Goal: Understand process/instructions

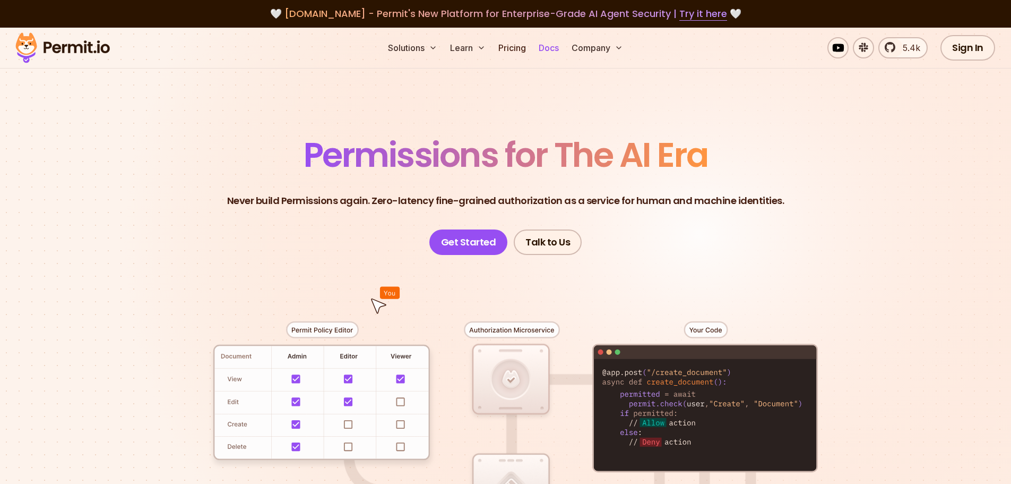
click at [548, 49] on link "Docs" at bounding box center [549, 47] width 29 height 21
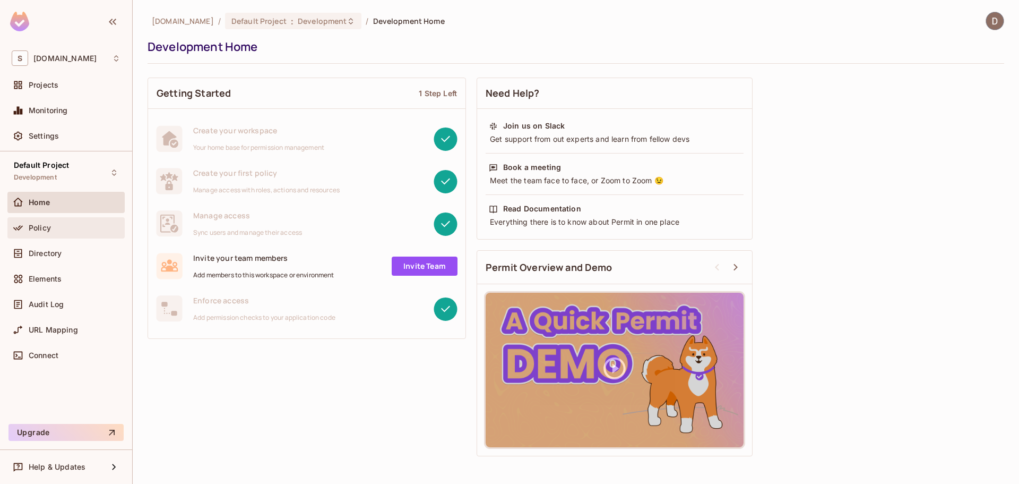
click at [58, 222] on div "Policy" at bounding box center [66, 227] width 109 height 13
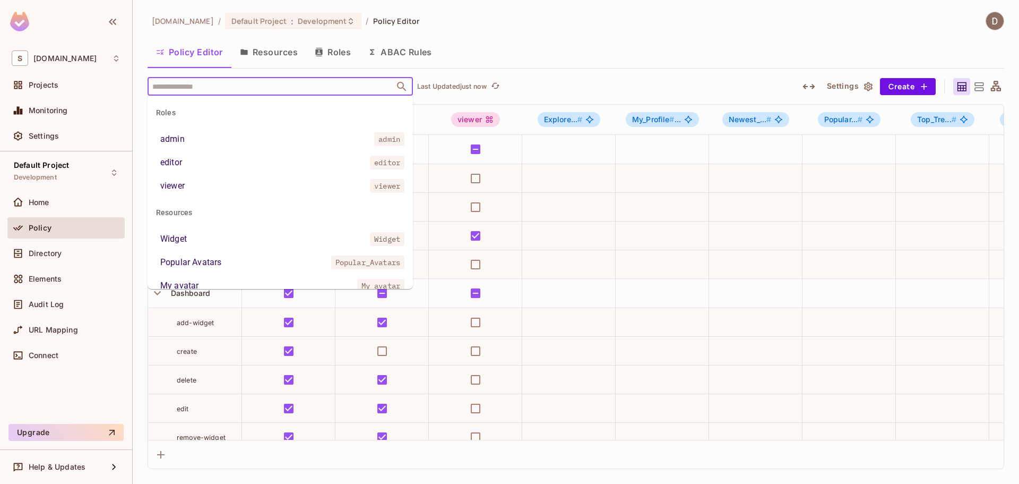
click at [230, 88] on input "text" at bounding box center [271, 86] width 243 height 19
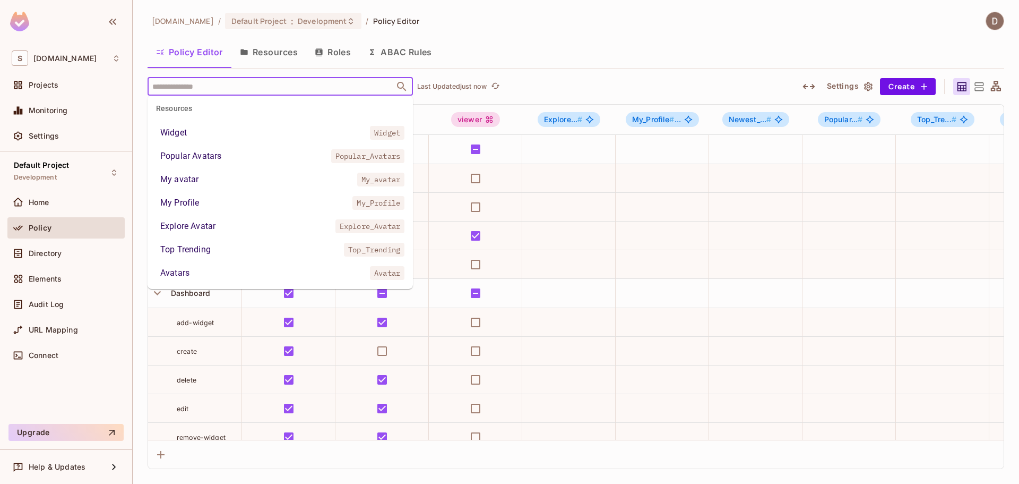
scroll to position [159, 0]
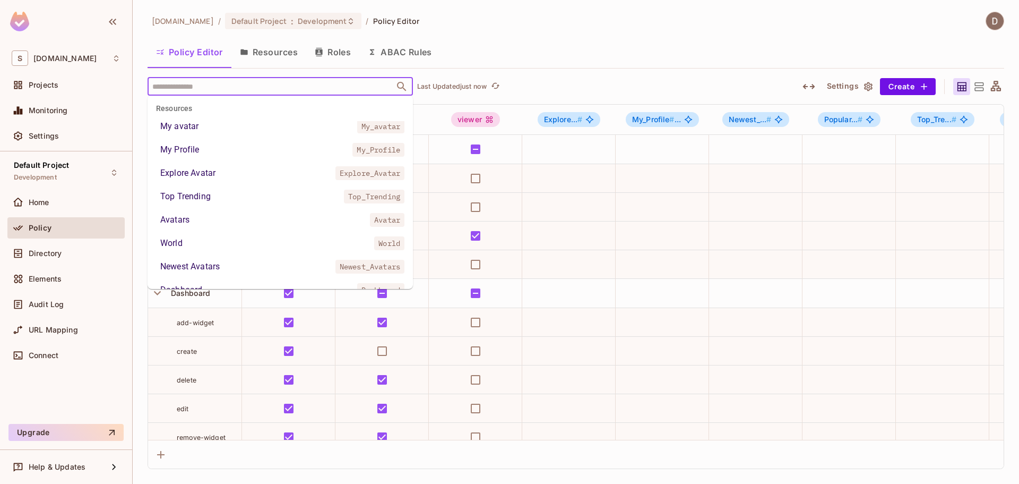
click at [238, 125] on li "My avatar My_avatar" at bounding box center [280, 126] width 265 height 19
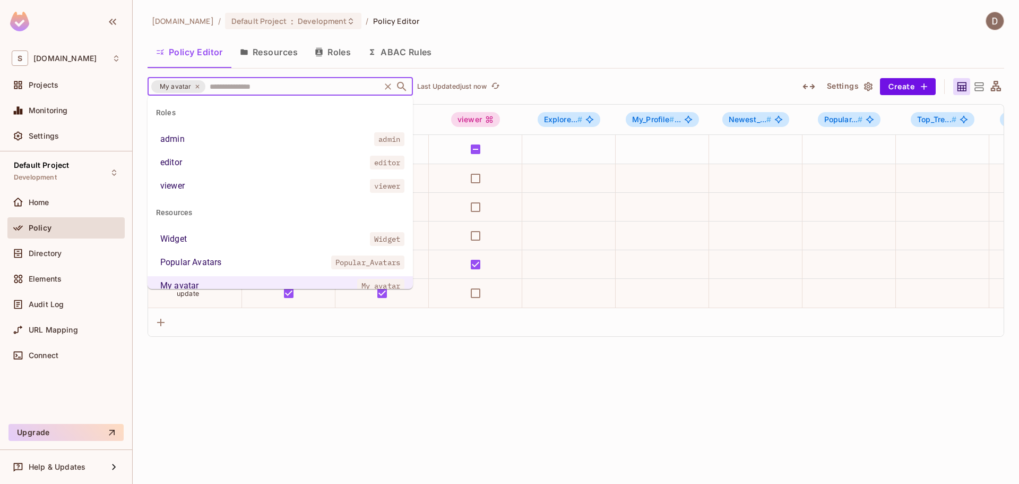
click at [236, 90] on input "text" at bounding box center [292, 86] width 171 height 19
click at [208, 139] on li "admin admin" at bounding box center [280, 139] width 265 height 19
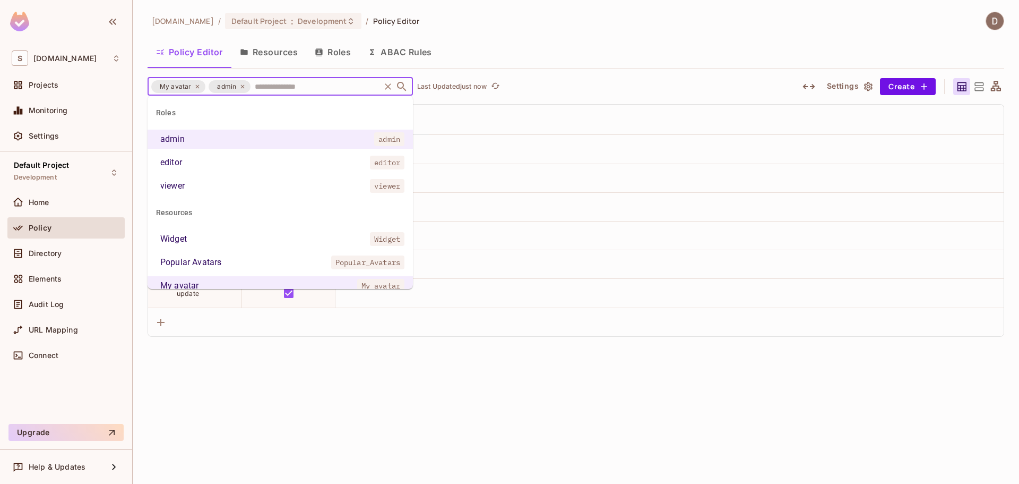
click at [266, 85] on input "text" at bounding box center [315, 86] width 126 height 19
click at [248, 158] on li "editor editor" at bounding box center [280, 162] width 265 height 19
click at [320, 82] on input "text" at bounding box center [337, 86] width 82 height 19
click at [260, 239] on li "Widget Widget" at bounding box center [280, 238] width 265 height 19
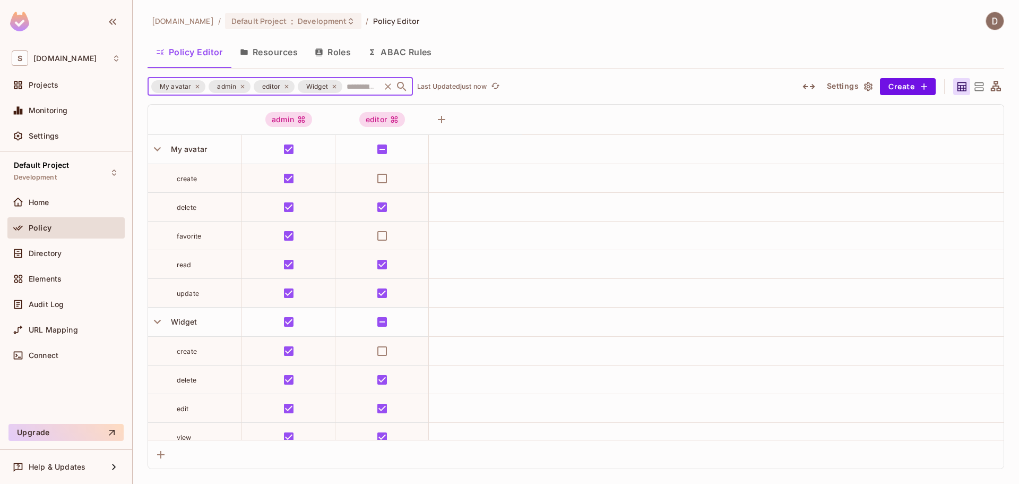
click at [329, 86] on span "Widget" at bounding box center [317, 86] width 35 height 11
click at [332, 88] on icon at bounding box center [334, 86] width 4 height 4
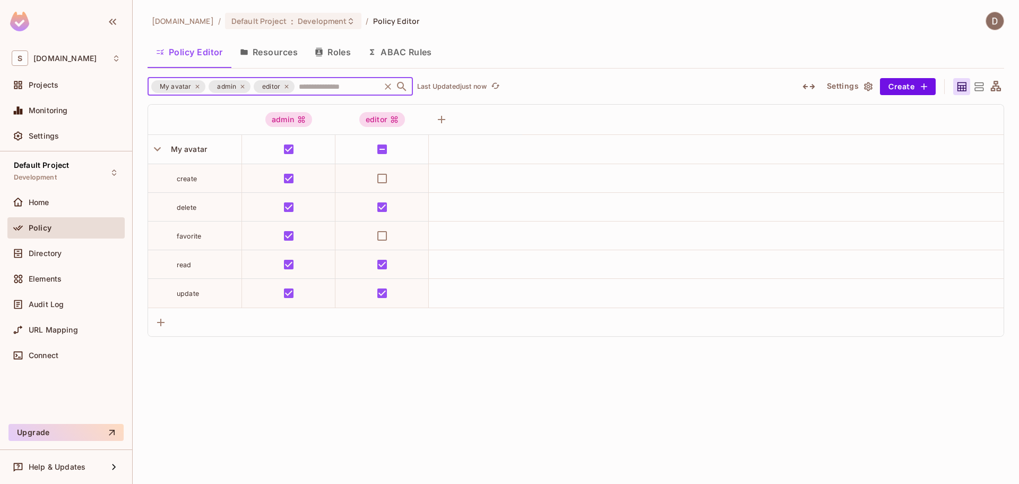
click at [285, 89] on icon at bounding box center [286, 86] width 6 height 6
click at [239, 91] on span "admin" at bounding box center [227, 86] width 32 height 11
click at [241, 88] on icon at bounding box center [242, 86] width 6 height 6
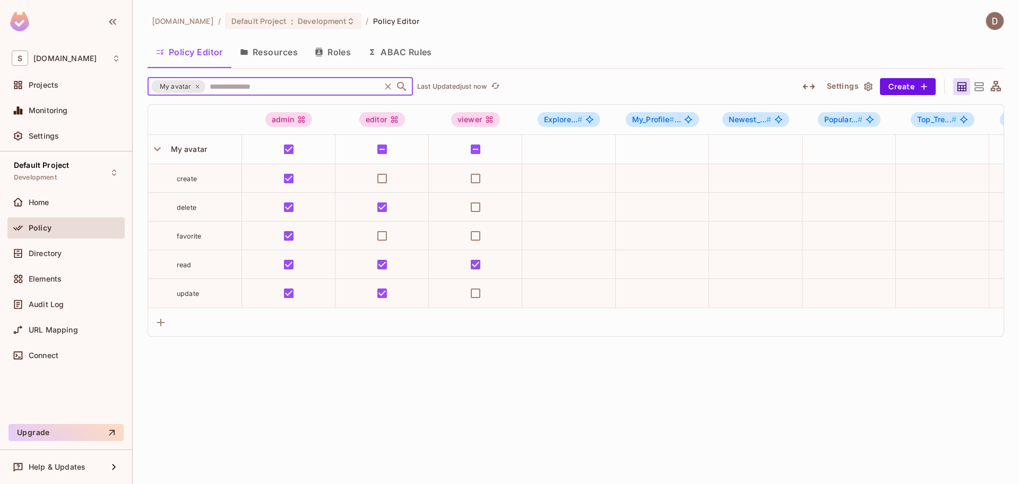
click at [196, 89] on icon at bounding box center [197, 86] width 6 height 6
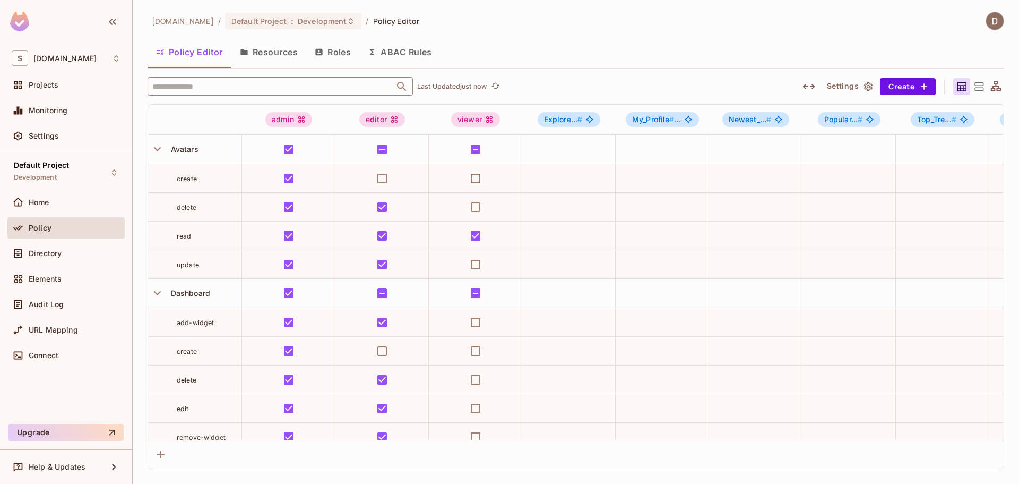
click at [441, 68] on div "Policy Editor Resources Roles ABAC Rules" at bounding box center [576, 54] width 857 height 30
click at [280, 49] on button "Resources" at bounding box center [268, 52] width 75 height 27
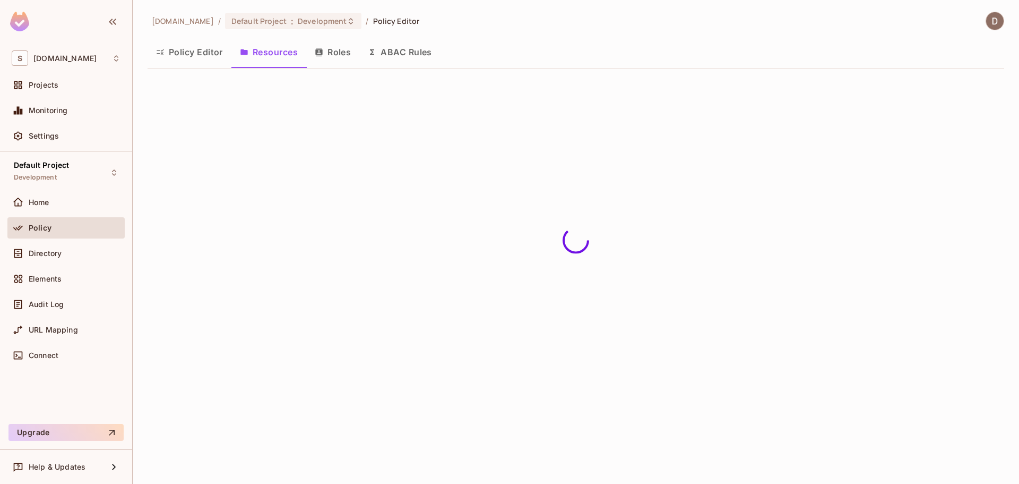
click at [188, 53] on button "Policy Editor" at bounding box center [190, 52] width 84 height 27
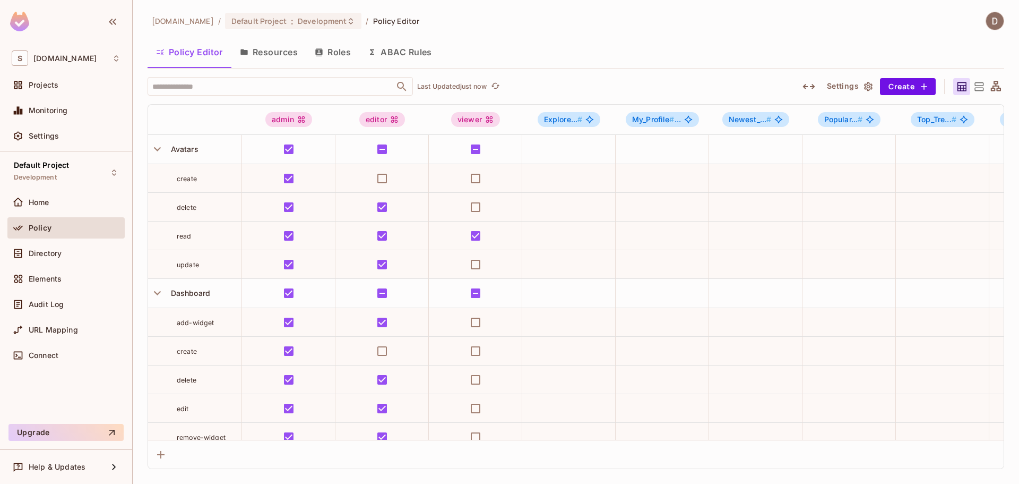
click at [546, 68] on div "Policy Editor Resources Roles ABAC Rules" at bounding box center [576, 54] width 857 height 30
click at [527, 28] on div "savameta.com / Default Project : Development / Policy Editor" at bounding box center [576, 21] width 857 height 19
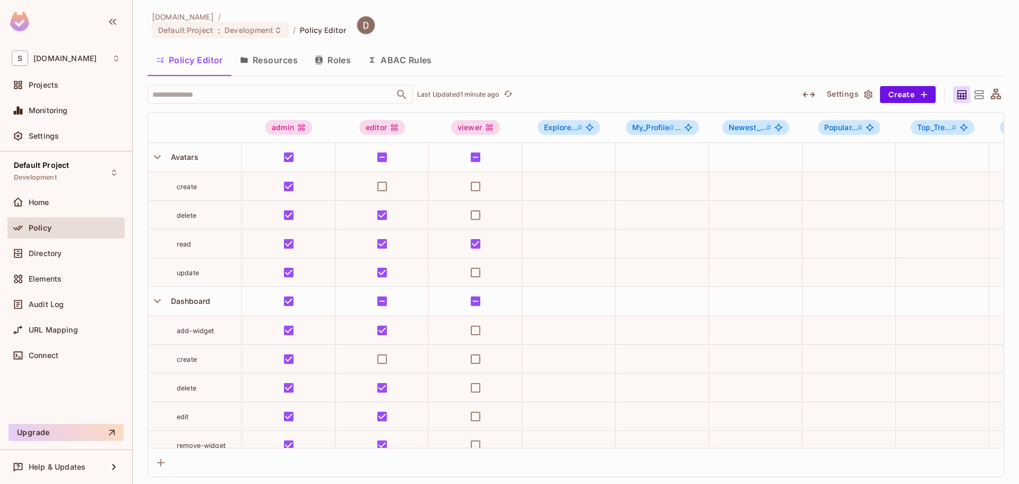
click at [543, 64] on div "Policy Editor Resources Roles ABAC Rules" at bounding box center [576, 60] width 857 height 27
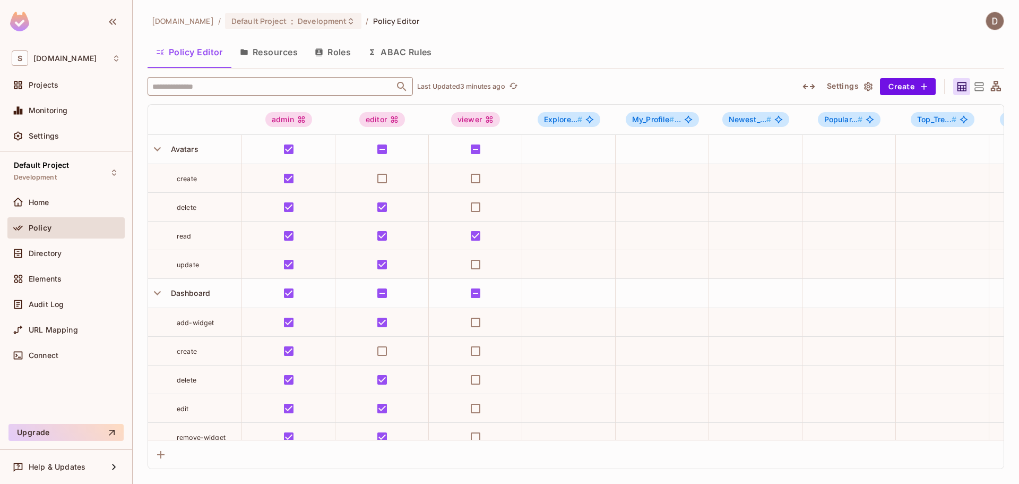
click at [220, 93] on input "text" at bounding box center [271, 86] width 243 height 19
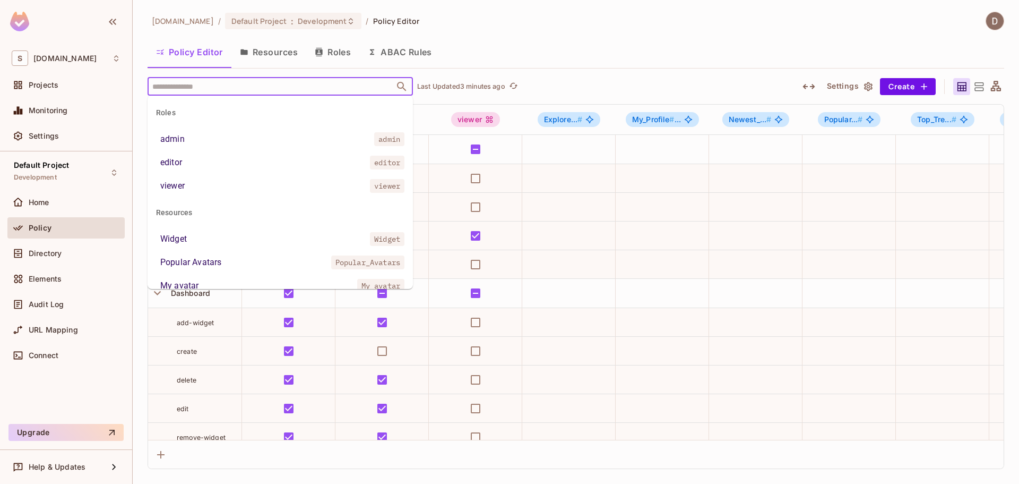
click at [545, 84] on div "​ Last Updated 3 minutes ago" at bounding box center [467, 86] width 638 height 19
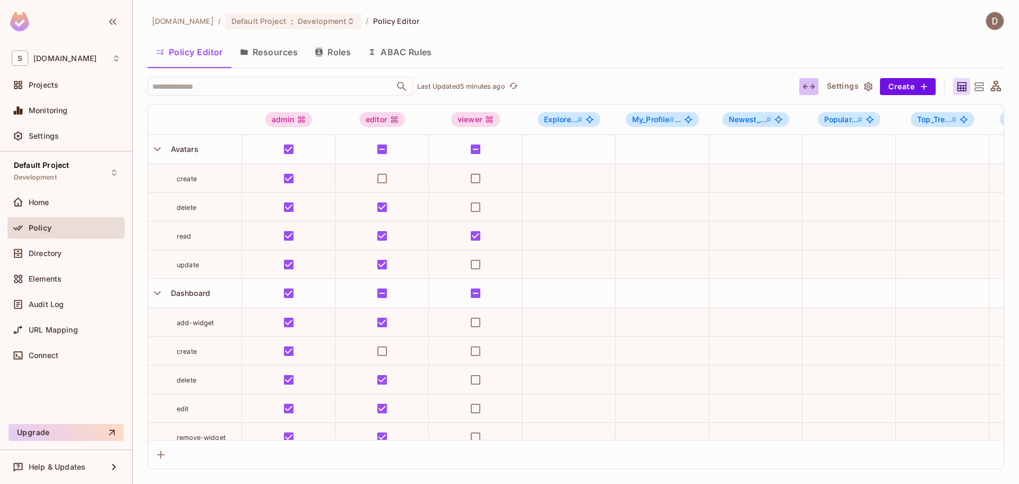
click at [814, 88] on icon "button" at bounding box center [809, 86] width 12 height 5
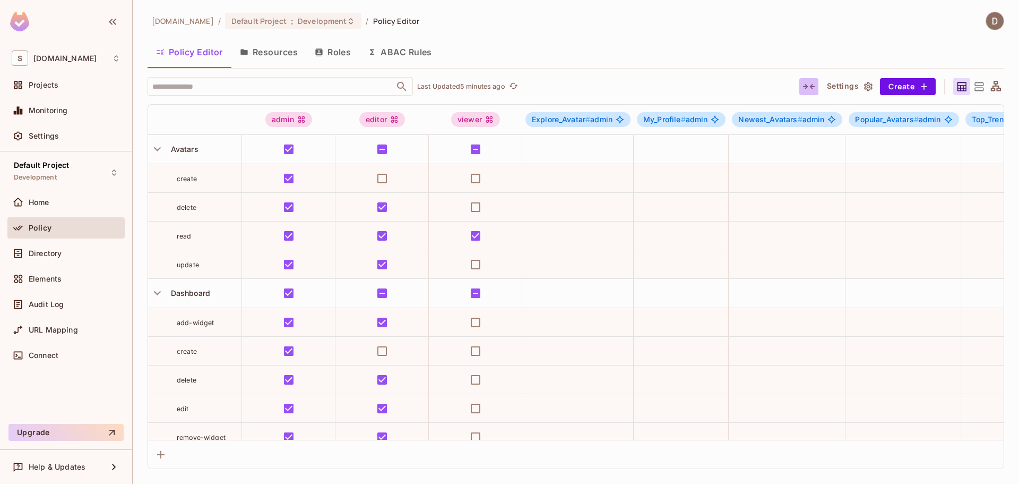
click at [812, 88] on icon "button" at bounding box center [809, 86] width 12 height 5
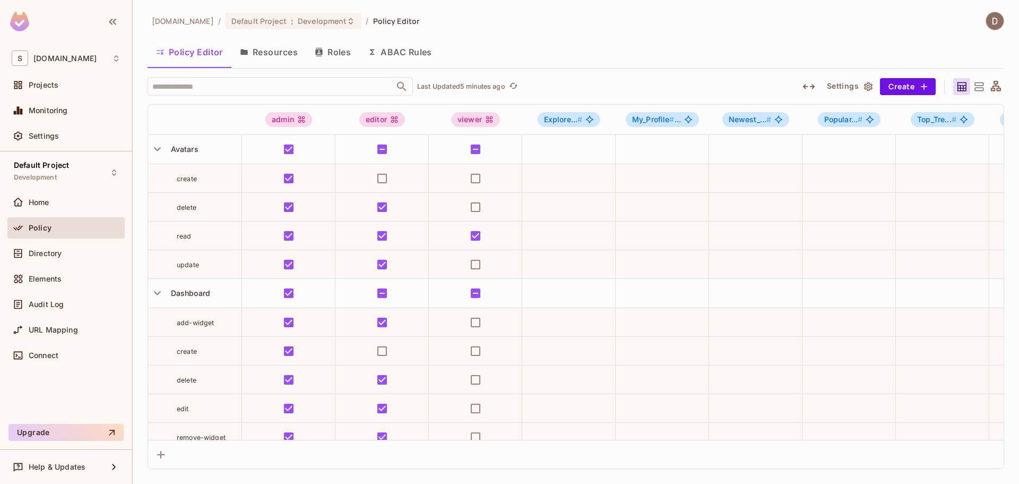
click at [812, 88] on icon "button" at bounding box center [809, 86] width 12 height 5
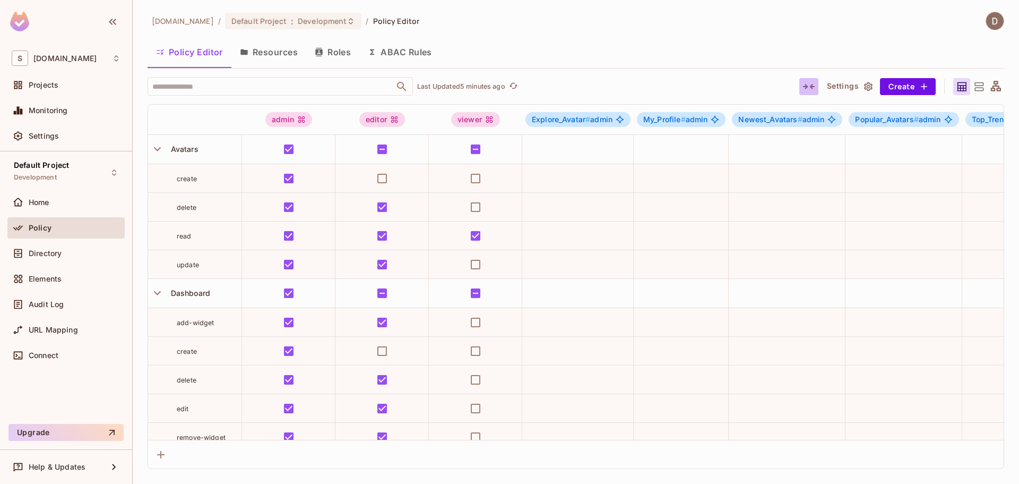
click at [812, 90] on icon "button" at bounding box center [809, 86] width 13 height 13
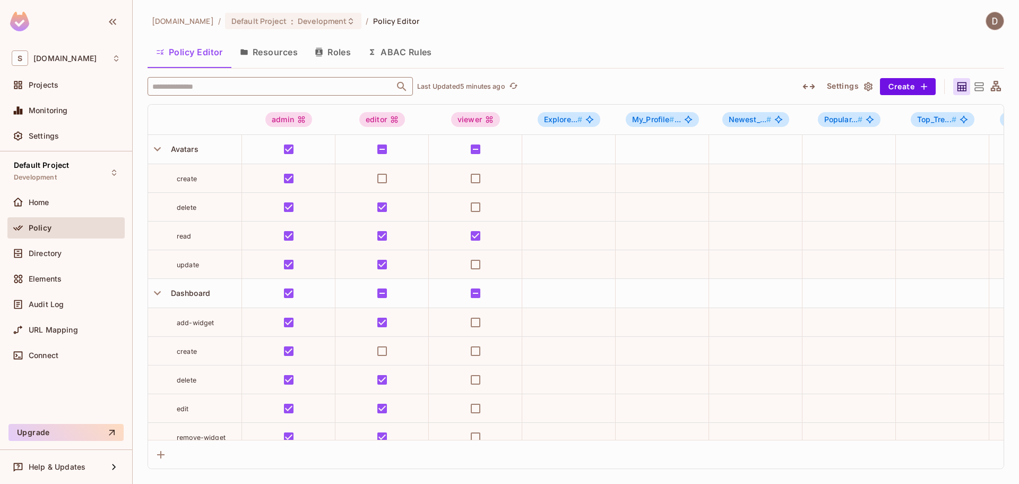
click at [226, 88] on input "text" at bounding box center [271, 86] width 243 height 19
type input "******"
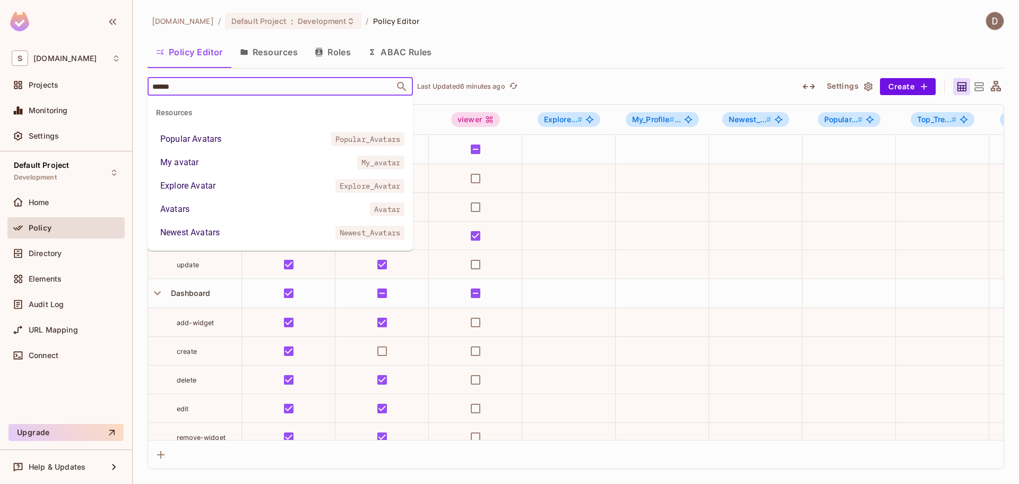
type input "*******"
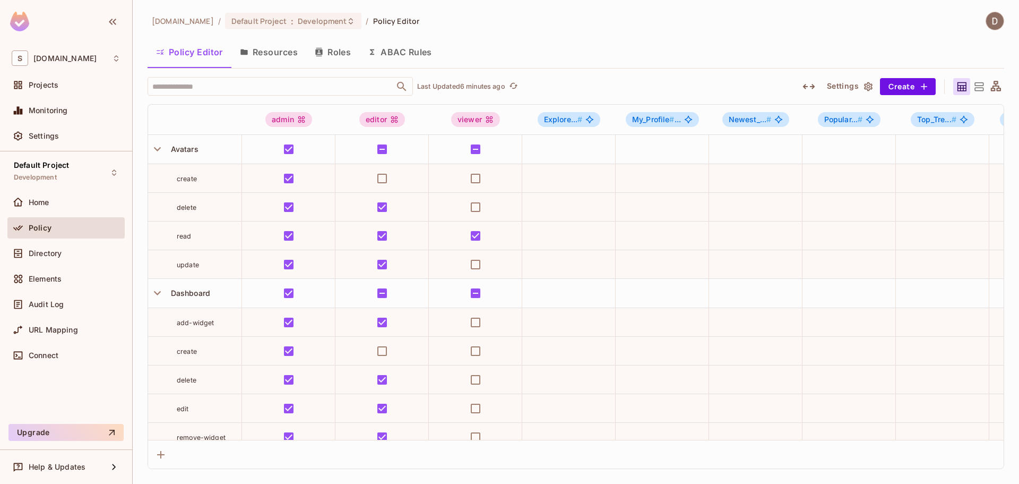
click at [243, 75] on div "savameta.com / Default Project : Development / Policy Editor Policy Editor Reso…" at bounding box center [576, 240] width 857 height 457
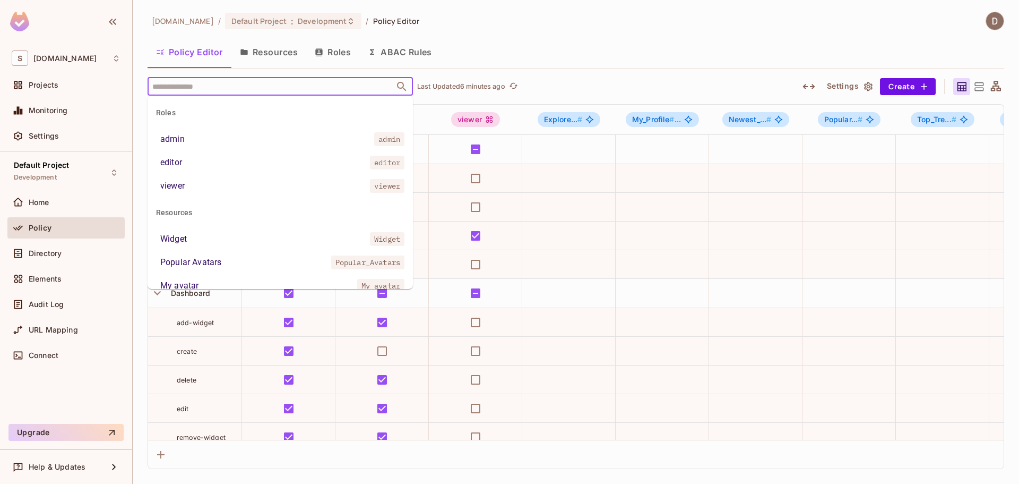
click at [252, 85] on input "text" at bounding box center [271, 86] width 243 height 19
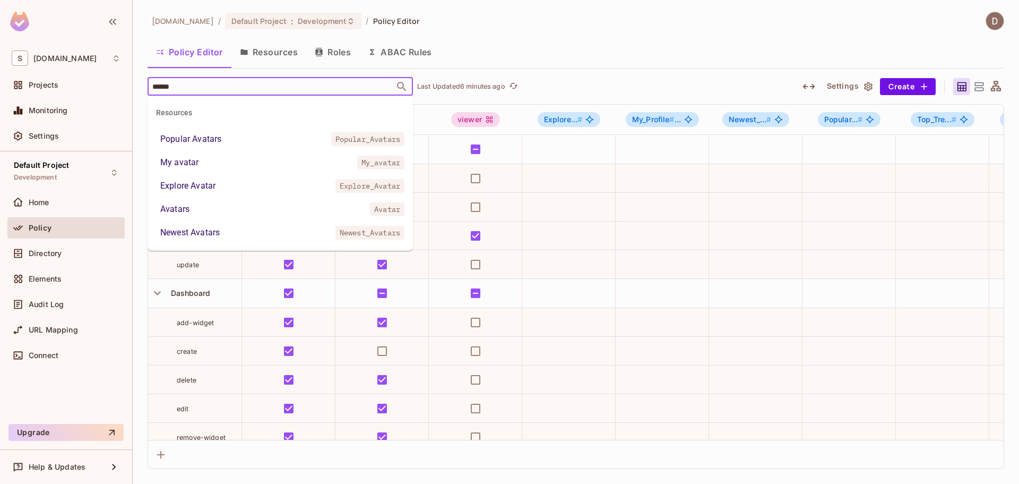
type input "*******"
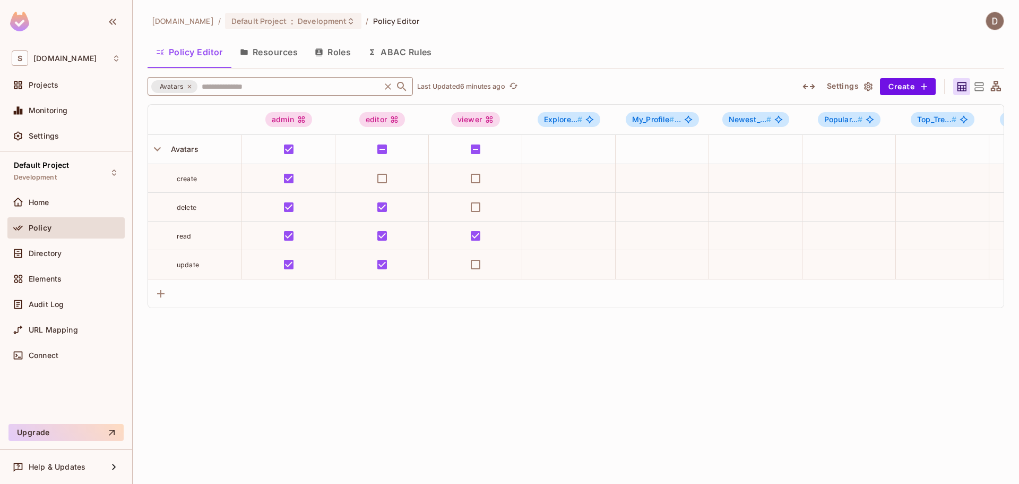
click at [386, 86] on icon "Clear" at bounding box center [388, 86] width 11 height 11
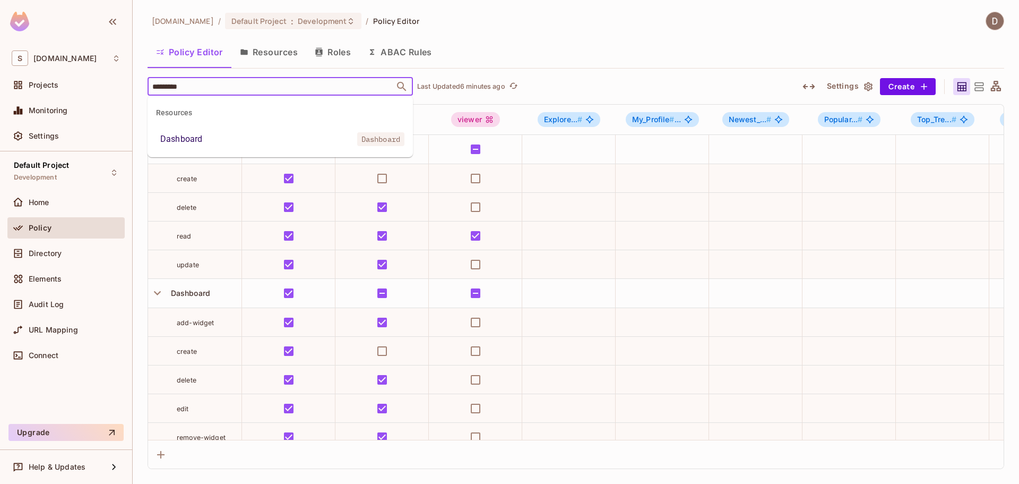
type input "*********"
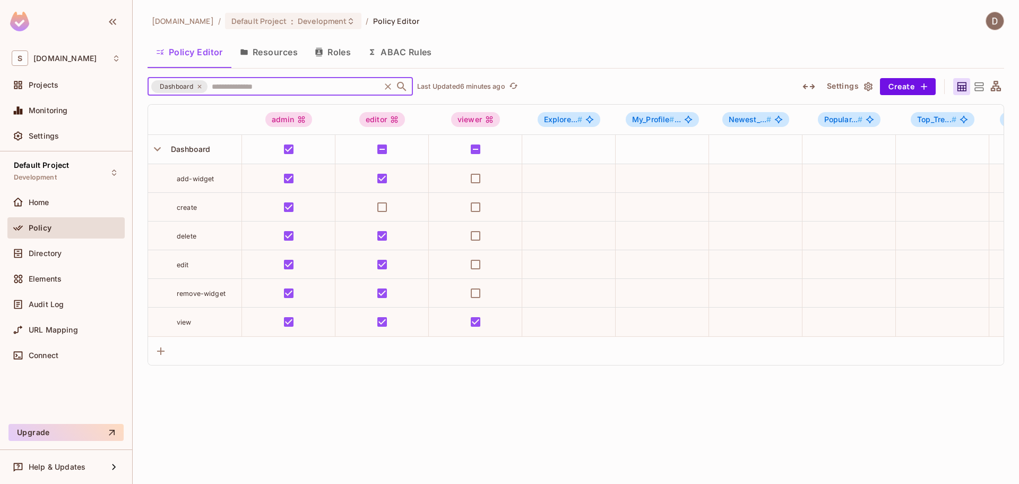
click at [387, 88] on icon "Clear" at bounding box center [388, 86] width 11 height 11
